Goal: Task Accomplishment & Management: Complete application form

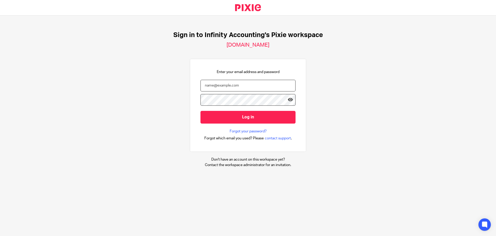
click at [252, 87] on input "email" at bounding box center [248, 86] width 95 height 12
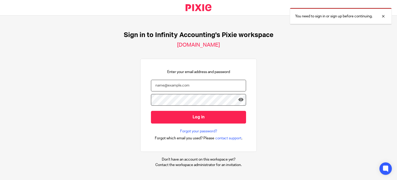
click at [165, 91] on input "email" at bounding box center [198, 86] width 95 height 12
type input "karl@infinity-accounting.co.uk"
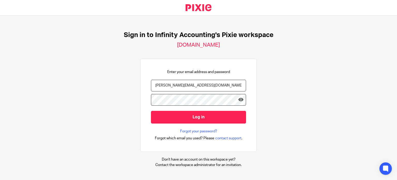
click at [151, 111] on input "Log in" at bounding box center [198, 117] width 95 height 13
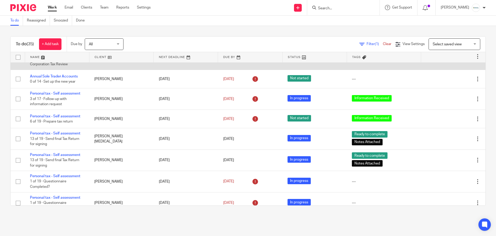
scroll to position [414, 0]
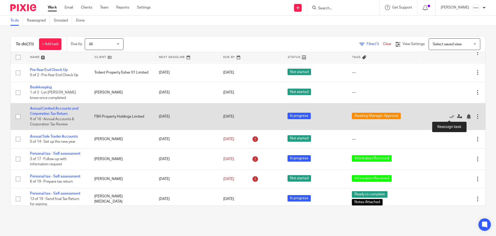
click at [397, 116] on icon at bounding box center [459, 116] width 5 height 5
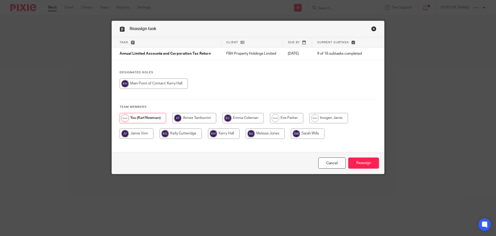
click at [200, 118] on input "radio" at bounding box center [194, 118] width 44 height 10
radio input "true"
click at [360, 161] on input "Reassign" at bounding box center [364, 162] width 31 height 11
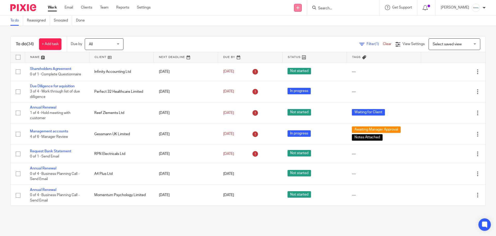
click at [302, 10] on link at bounding box center [298, 8] width 8 height 8
click at [309, 32] on link "Create task" at bounding box center [305, 31] width 32 height 7
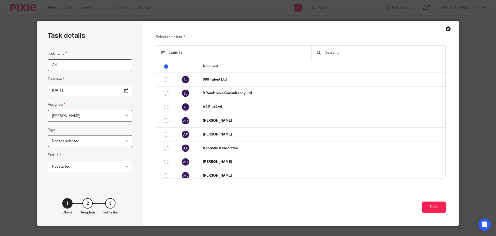
type input "A"
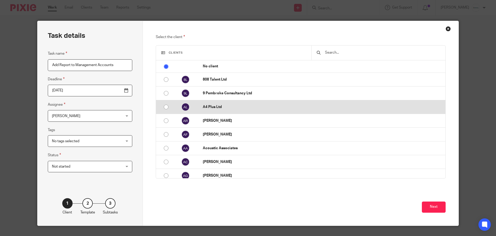
type input "Add Report to Management Accounts"
click at [213, 103] on td "A4 Plus Ltd" at bounding box center [322, 107] width 248 height 14
radio input "false"
radio input "true"
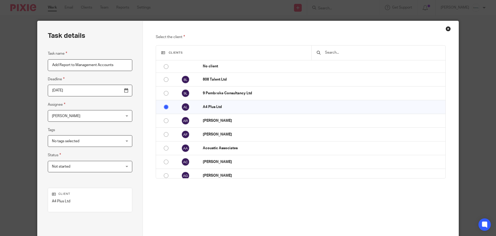
click at [96, 122] on div "Task name Add Report to Management Accounts Deadline 2025-08-11 Assignee Karl N…" at bounding box center [90, 113] width 85 height 127
click at [95, 118] on span "[PERSON_NAME]" at bounding box center [84, 115] width 64 height 11
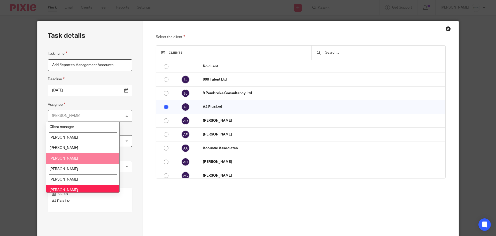
click at [87, 163] on li "[PERSON_NAME]" at bounding box center [82, 158] width 73 height 11
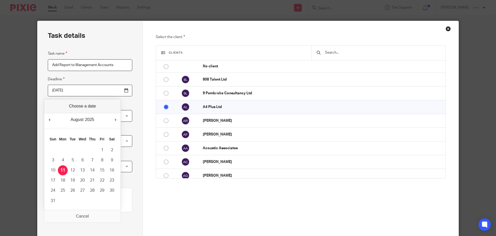
click at [110, 93] on input "2025-08-11" at bounding box center [90, 91] width 85 height 12
type input "2025-08-15"
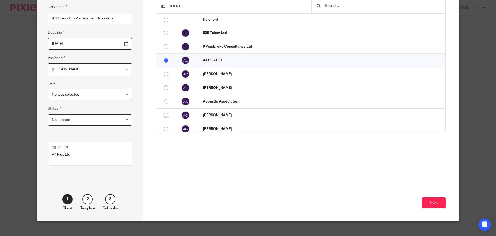
scroll to position [53, 0]
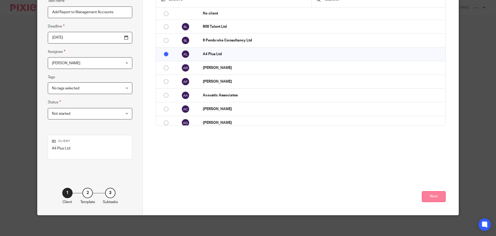
click at [436, 198] on button "Next" at bounding box center [434, 196] width 24 height 11
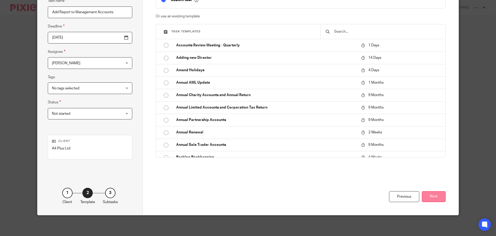
click at [437, 199] on button "Next" at bounding box center [434, 196] width 24 height 11
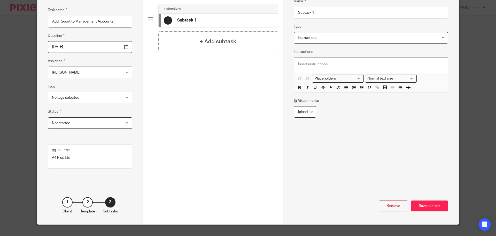
scroll to position [0, 0]
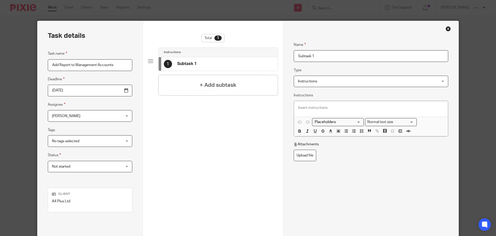
click at [107, 65] on input "Add Report to Management Accounts" at bounding box center [90, 65] width 85 height 12
drag, startPoint x: 332, startPoint y: 56, endPoint x: 236, endPoint y: 57, distance: 95.9
click at [244, 56] on div "Task details Task name Add Report to Management Accounts Deadline 2025-08-15 As…" at bounding box center [248, 144] width 422 height 246
paste input "Add Report to Management Accounts"
type input "Add Report to Management Accounts"
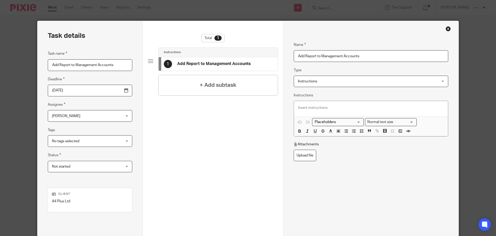
click at [368, 110] on div at bounding box center [371, 109] width 154 height 16
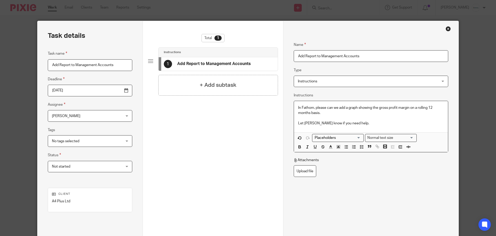
click at [339, 113] on p "In Fathom, please can we add a graph showing the gross profit margin on a rolli…" at bounding box center [371, 110] width 146 height 11
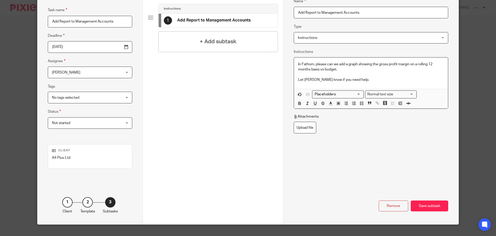
scroll to position [53, 0]
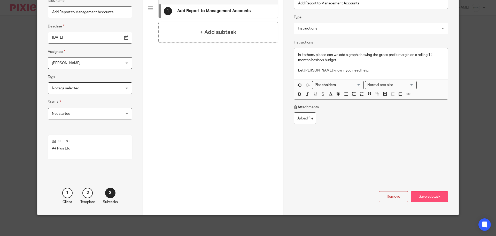
click at [430, 192] on div "Save subtask" at bounding box center [429, 196] width 37 height 11
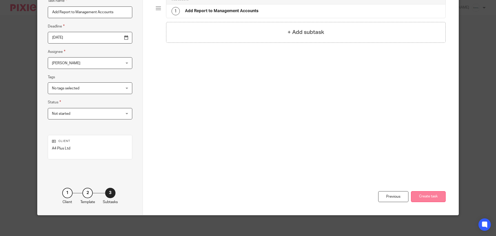
click at [427, 197] on button "Create task" at bounding box center [428, 196] width 35 height 11
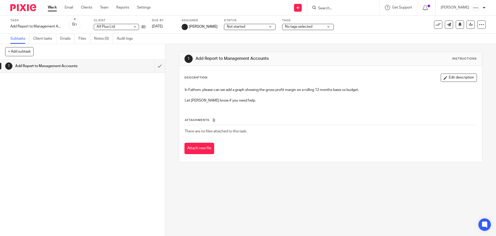
click at [52, 9] on link "Work" at bounding box center [52, 7] width 9 height 5
